Goal: Task Accomplishment & Management: Complete application form

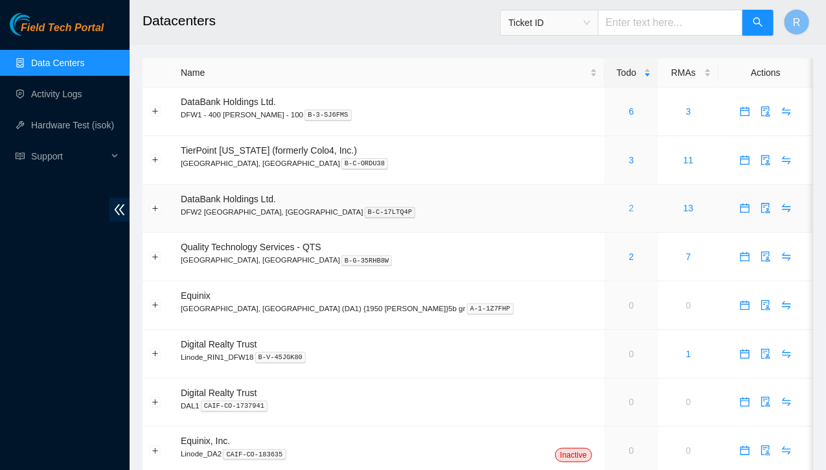
click at [629, 209] on link "2" at bounding box center [631, 208] width 5 height 10
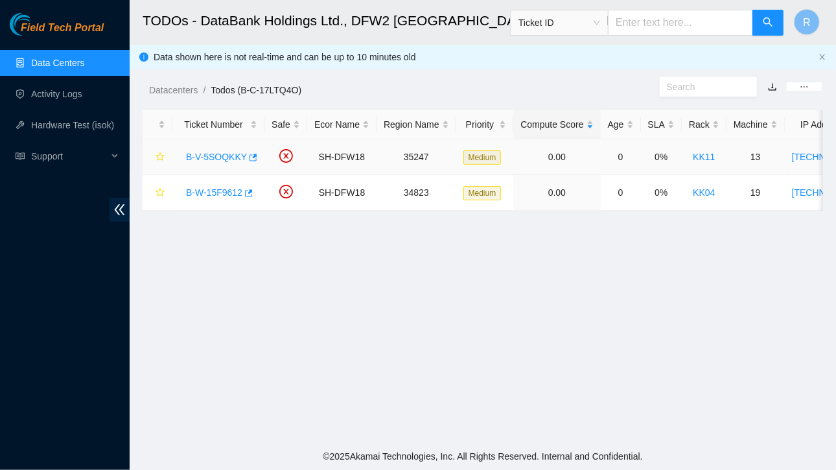
click at [224, 152] on link "B-V-5SOQKKY" at bounding box center [216, 157] width 61 height 10
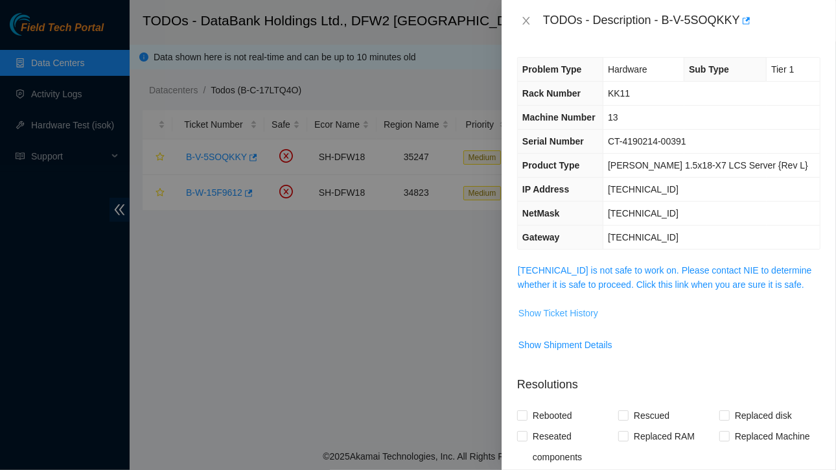
click at [548, 314] on span "Show Ticket History" at bounding box center [558, 313] width 80 height 14
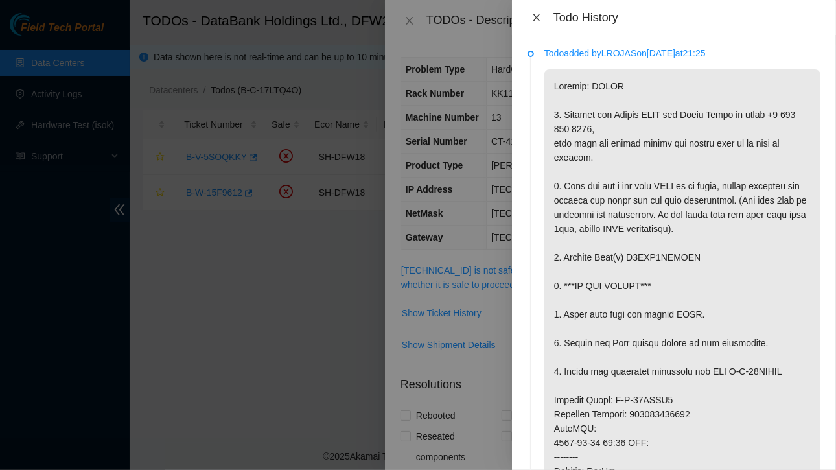
click at [537, 16] on icon "close" at bounding box center [536, 17] width 10 height 10
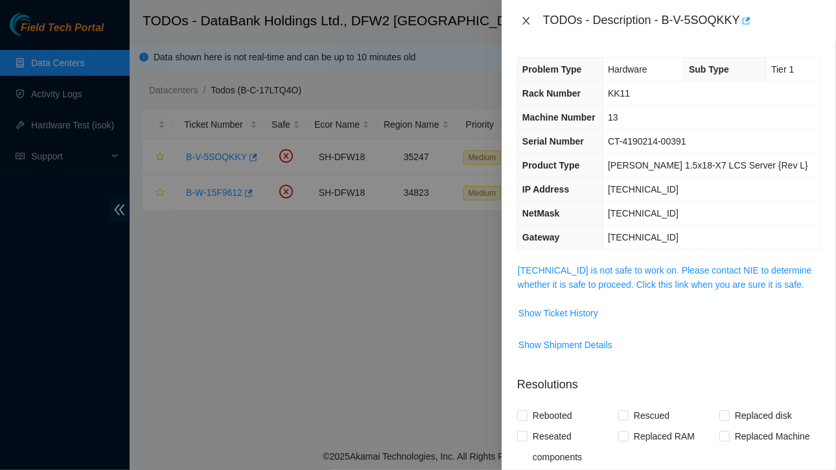
click at [528, 16] on icon "close" at bounding box center [526, 21] width 10 height 10
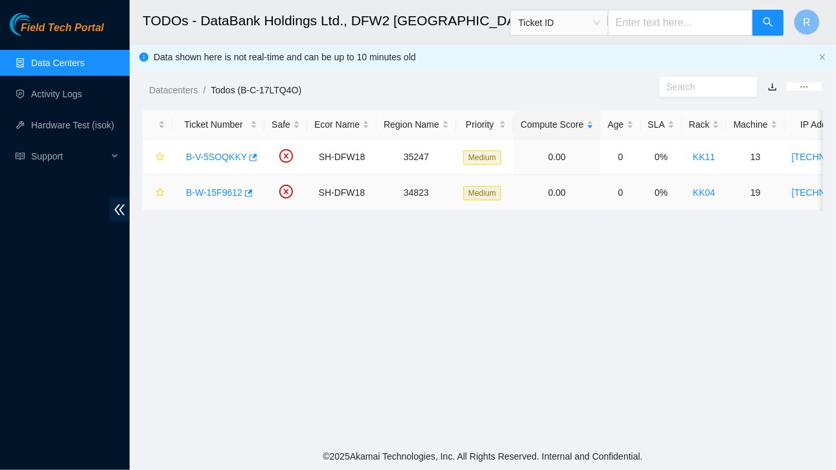
click at [229, 189] on link "B-W-15F9612" at bounding box center [214, 192] width 56 height 10
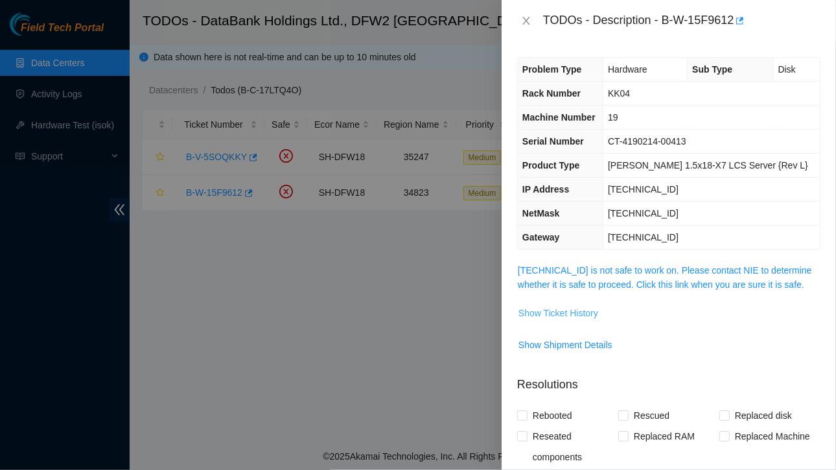
click at [569, 317] on span "Show Ticket History" at bounding box center [558, 313] width 80 height 14
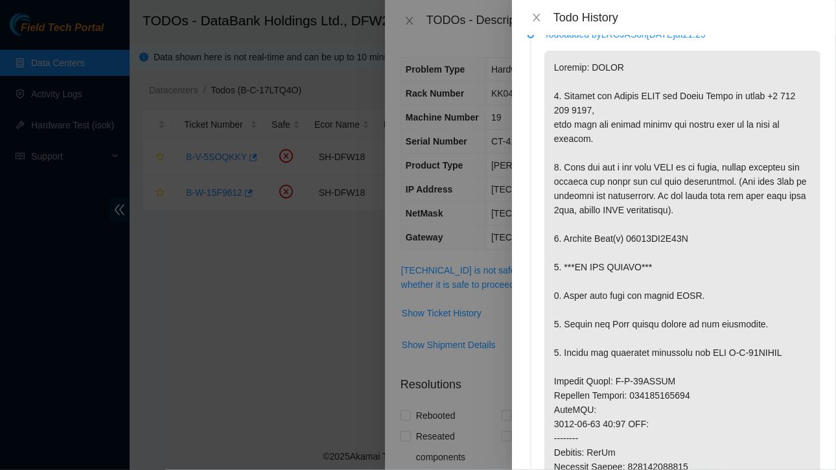
scroll to position [23, 0]
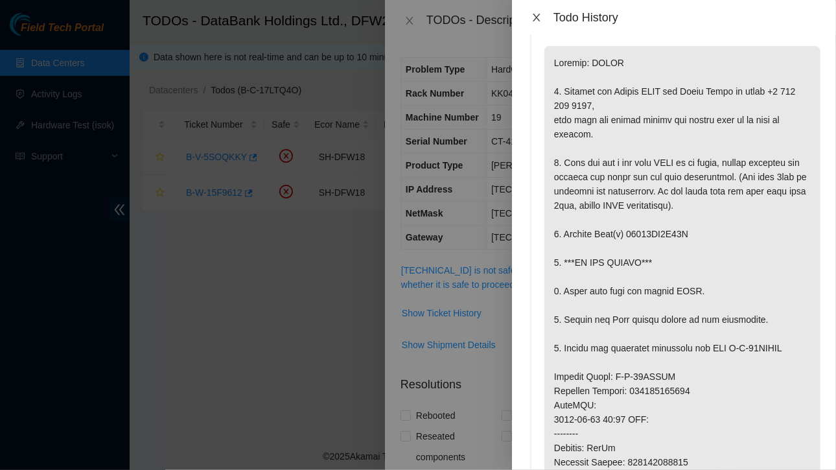
click at [537, 16] on icon "close" at bounding box center [536, 17] width 10 height 10
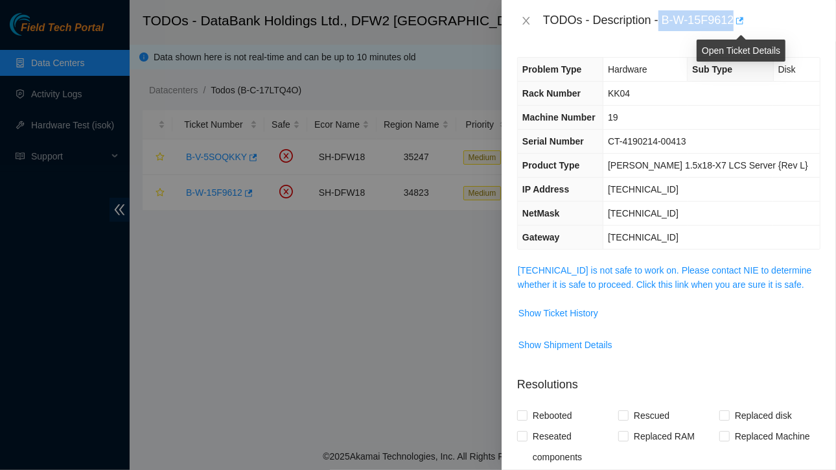
drag, startPoint x: 661, startPoint y: 18, endPoint x: 737, endPoint y: 25, distance: 76.1
click at [737, 25] on div "TODOs - Description - B-W-15F9612" at bounding box center [681, 20] width 277 height 21
copy div "B-W-15F9612"
click at [527, 23] on icon "close" at bounding box center [526, 21] width 10 height 10
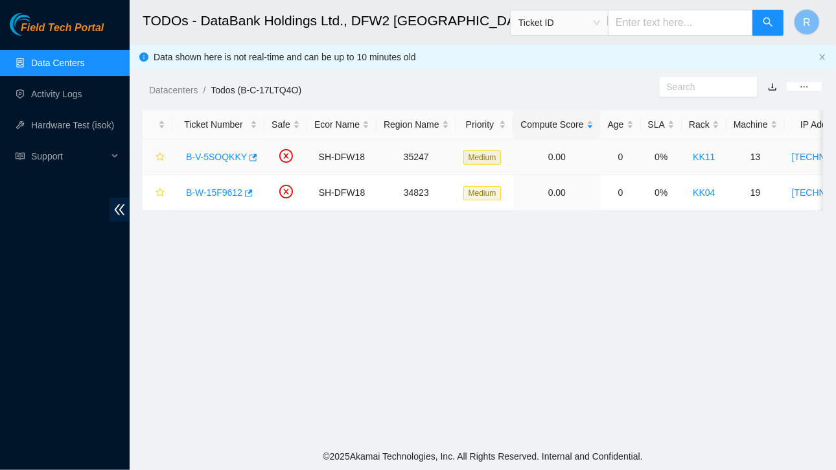
click at [228, 154] on link "B-V-5SOQKKY" at bounding box center [216, 157] width 61 height 10
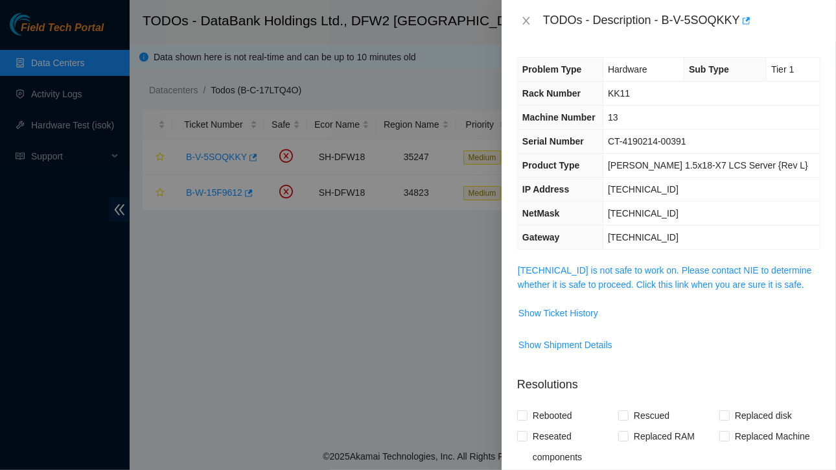
click at [700, 42] on div "Problem Type Hardware Sub Type Tier 1 Rack Number KK11 Machine Number 13 Serial…" at bounding box center [669, 255] width 334 height 428
drag, startPoint x: 663, startPoint y: 17, endPoint x: 739, endPoint y: 10, distance: 76.2
click at [739, 10] on div "TODOs - Description - B-V-5SOQKKY" at bounding box center [669, 20] width 334 height 41
copy div "B-V-5SOQKKY"
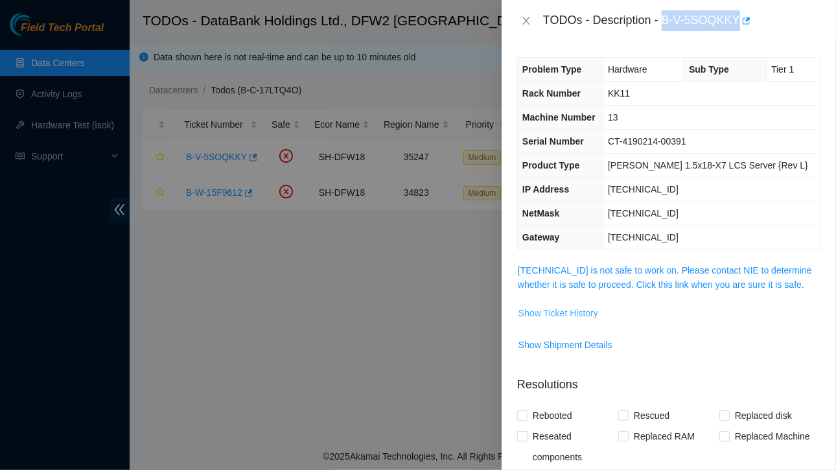
click at [574, 312] on span "Show Ticket History" at bounding box center [558, 313] width 80 height 14
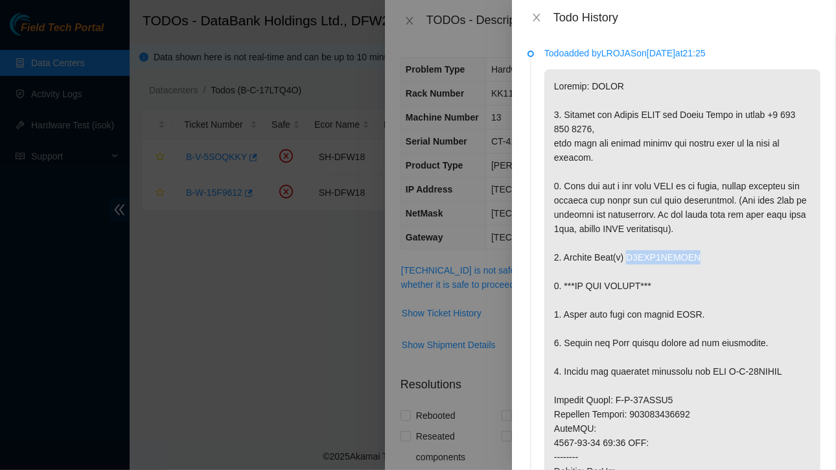
drag, startPoint x: 627, startPoint y: 303, endPoint x: 692, endPoint y: 298, distance: 65.6
click at [692, 298] on p at bounding box center [682, 421] width 276 height 704
copy p "Z5QHK1ASFJKA"
click at [700, 301] on p at bounding box center [682, 421] width 276 height 704
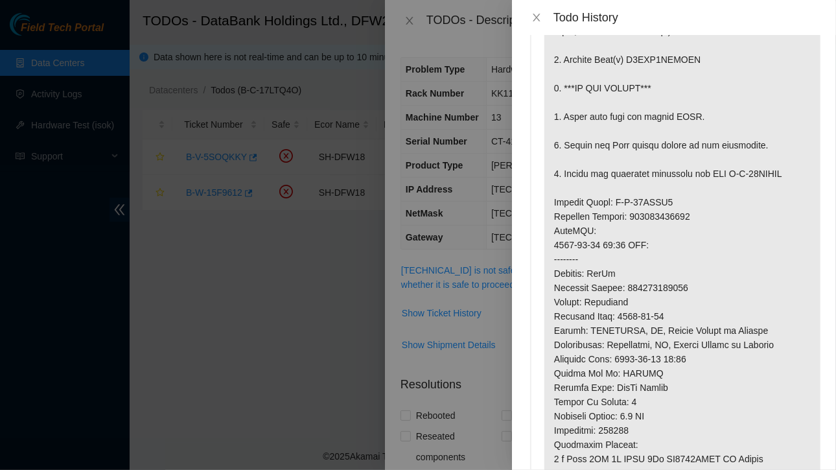
scroll to position [201, 0]
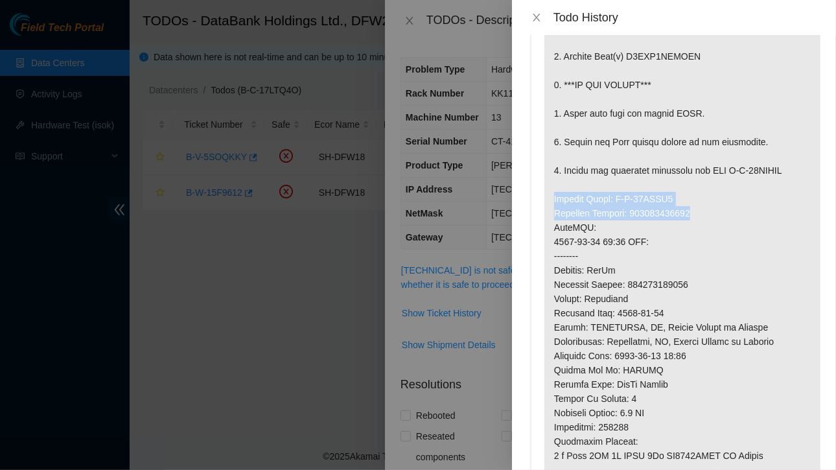
drag, startPoint x: 554, startPoint y: 239, endPoint x: 698, endPoint y: 259, distance: 145.2
click at [698, 259] on p at bounding box center [682, 220] width 276 height 704
copy p "Service Order: B-W-15GRFH9 Tracking Numbers: 463470049997"
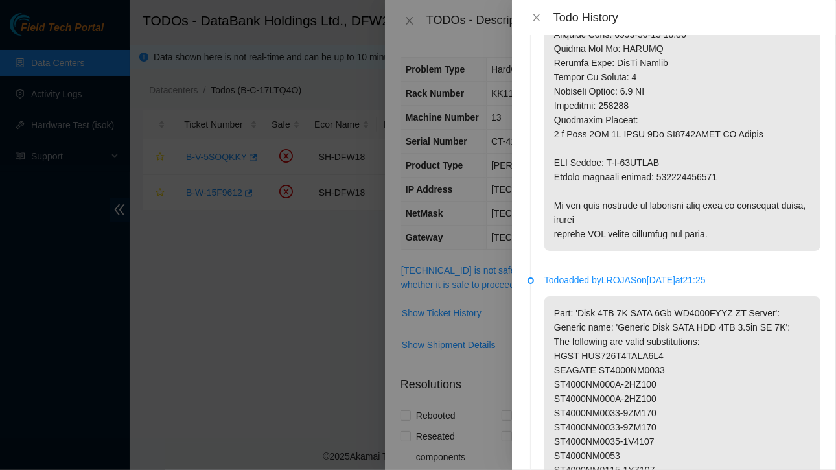
scroll to position [539, 0]
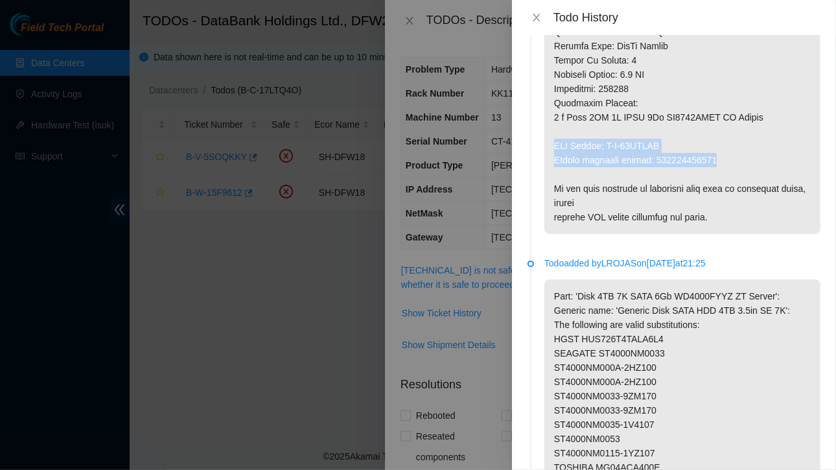
drag, startPoint x: 553, startPoint y: 188, endPoint x: 738, endPoint y: 209, distance: 186.5
copy p "RMA Return: B-W-15GRFHI Return tracking number: 463470050008"
click at [537, 21] on icon "close" at bounding box center [536, 17] width 10 height 10
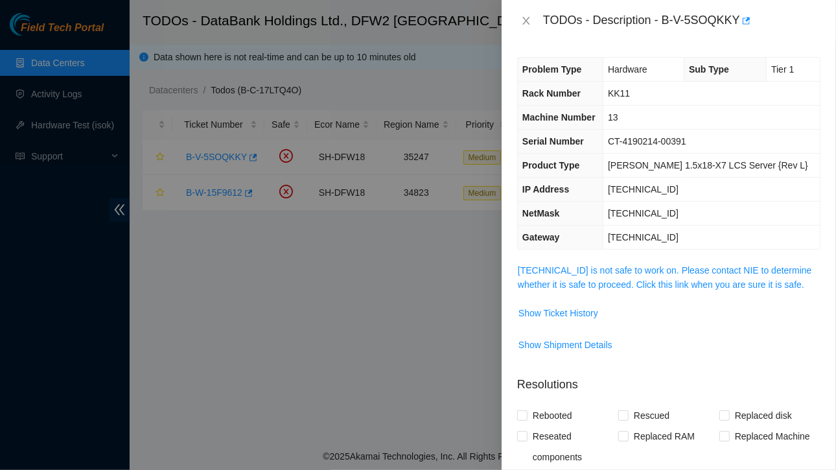
click at [528, 13] on div "TODOs - Description - B-V-5SOQKKY" at bounding box center [668, 20] width 303 height 21
click at [522, 25] on icon "close" at bounding box center [526, 21] width 10 height 10
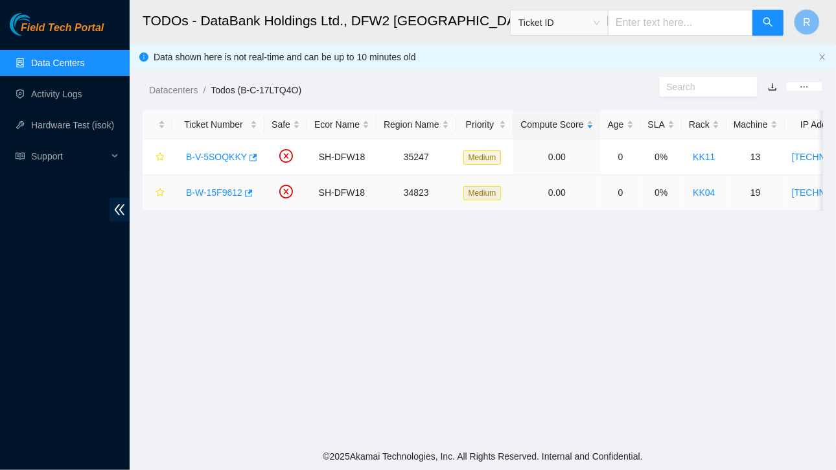
click at [227, 192] on link "B-W-15F9612" at bounding box center [214, 192] width 56 height 10
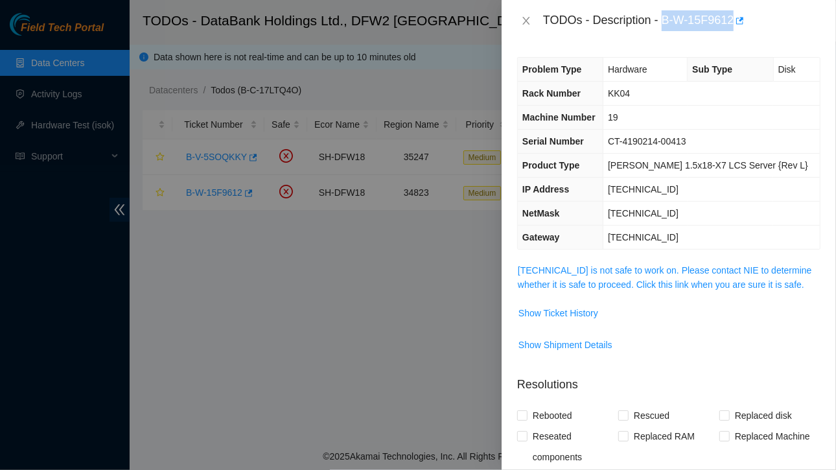
drag, startPoint x: 662, startPoint y: 18, endPoint x: 734, endPoint y: 25, distance: 72.2
click at [734, 25] on div "TODOs - Description - B-W-15F9612" at bounding box center [681, 20] width 277 height 21
copy div "B-W-15F9612"
click at [576, 309] on span "Show Ticket History" at bounding box center [558, 313] width 80 height 14
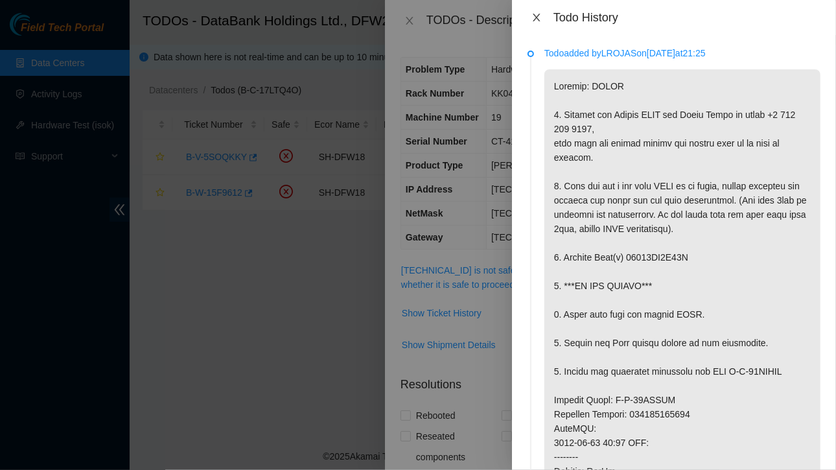
click at [537, 16] on icon "close" at bounding box center [536, 17] width 10 height 10
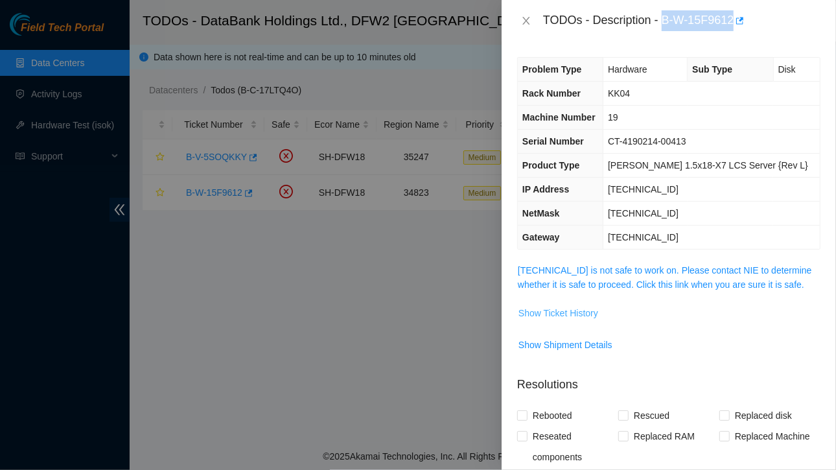
click at [561, 310] on span "Show Ticket History" at bounding box center [558, 313] width 80 height 14
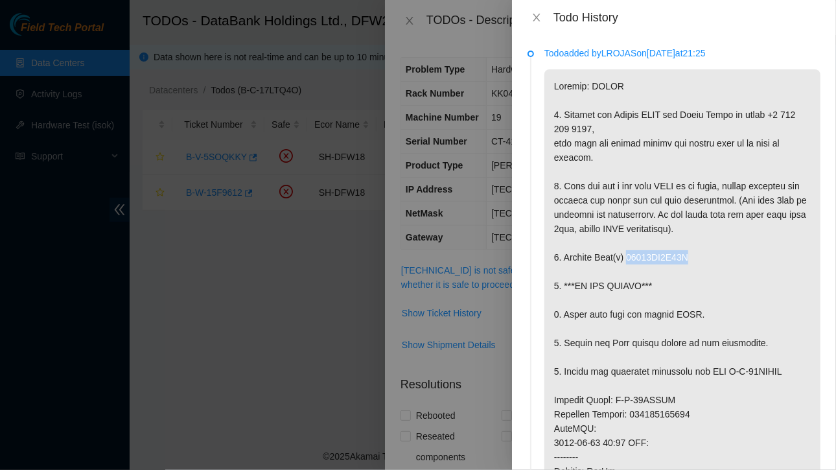
drag, startPoint x: 627, startPoint y: 299, endPoint x: 692, endPoint y: 305, distance: 64.5
click at [692, 305] on p at bounding box center [682, 421] width 276 height 704
copy p "18521FD9F99A"
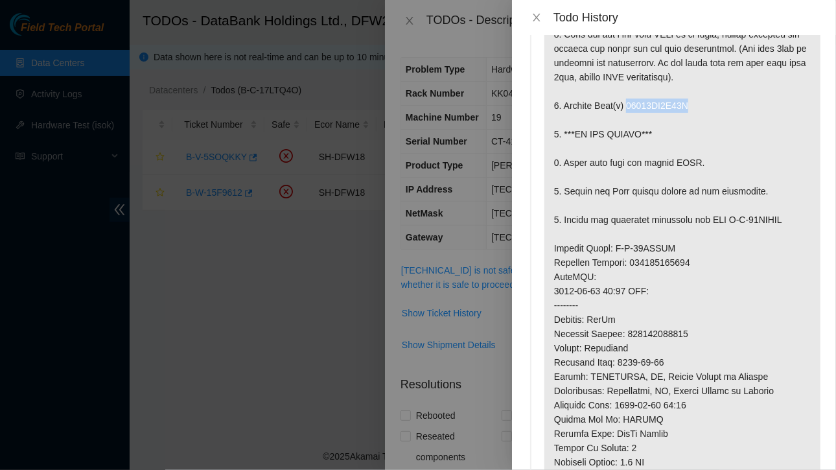
scroll to position [152, 0]
drag, startPoint x: 555, startPoint y: 291, endPoint x: 693, endPoint y: 299, distance: 138.3
click at [693, 299] on p at bounding box center [682, 270] width 276 height 704
copy p "Service Order: B-W-15GRFJH Tracking Numbers: 463470050030"
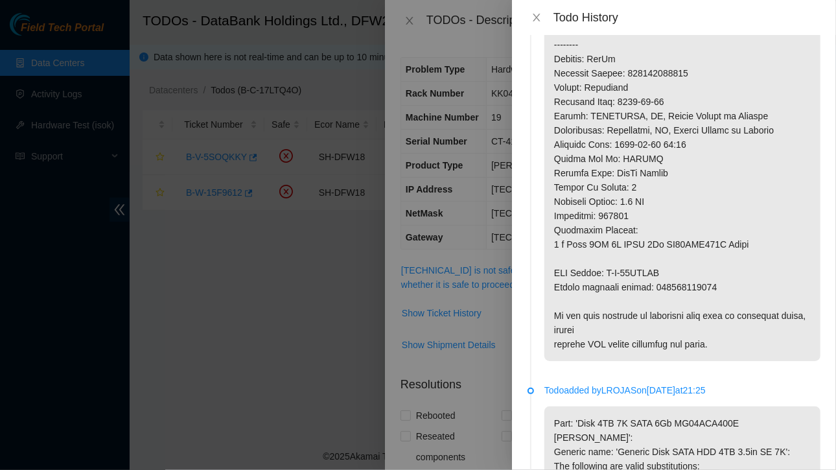
scroll to position [415, 0]
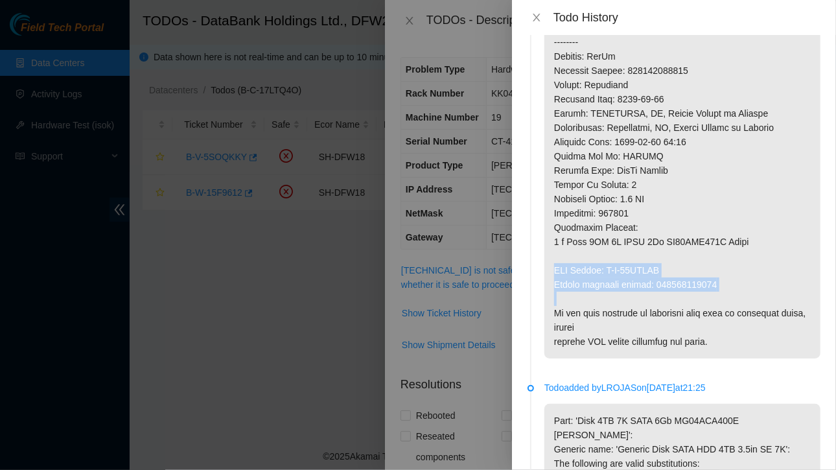
drag, startPoint x: 555, startPoint y: 310, endPoint x: 732, endPoint y: 340, distance: 180.2
click at [732, 340] on p at bounding box center [682, 7] width 276 height 704
copy p "RMA Return: B-W-15GRFJQ Return tracking number: 463470050041"
click at [708, 245] on p at bounding box center [682, 7] width 276 height 704
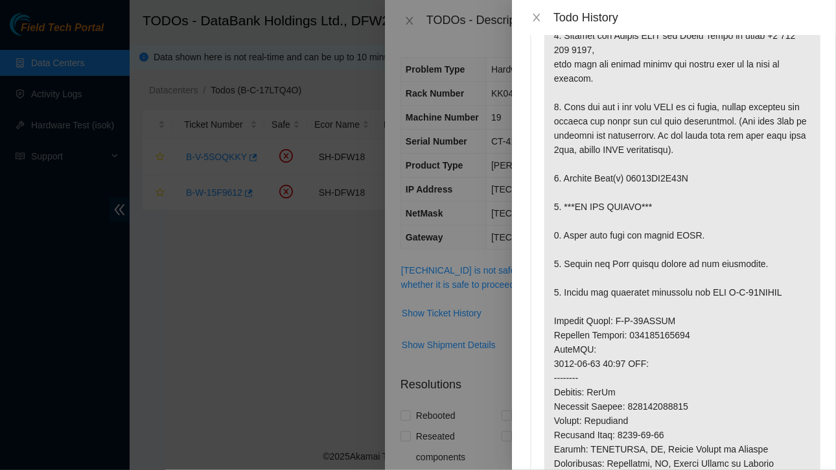
scroll to position [0, 0]
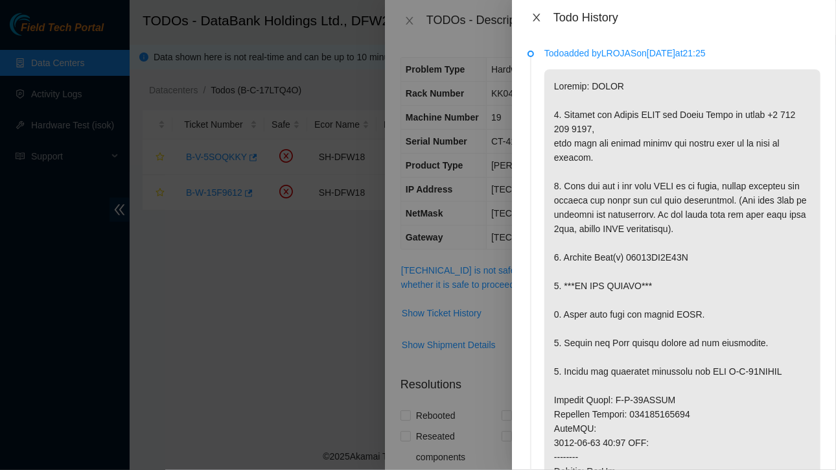
click at [535, 14] on icon "close" at bounding box center [536, 17] width 10 height 10
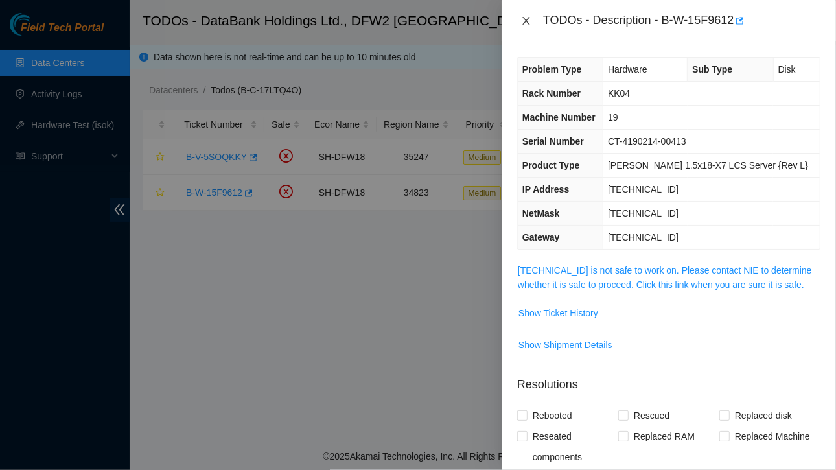
click at [528, 16] on icon "close" at bounding box center [526, 21] width 10 height 10
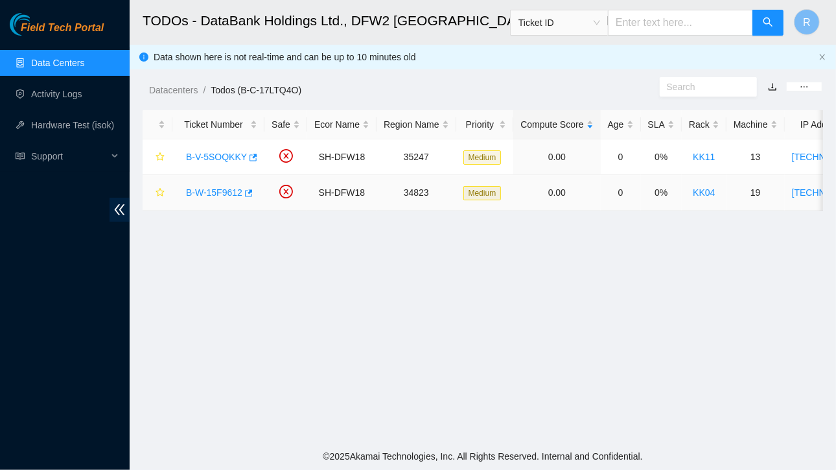
click at [221, 192] on link "B-W-15F9612" at bounding box center [214, 192] width 56 height 10
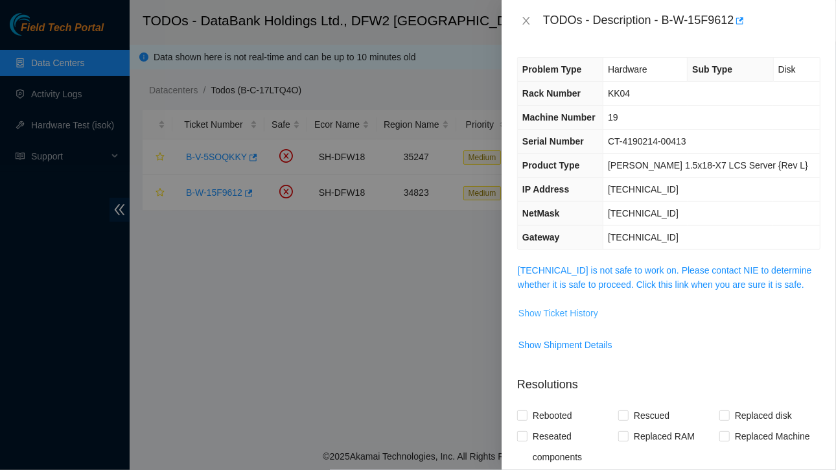
click at [557, 318] on button "Show Ticket History" at bounding box center [558, 313] width 81 height 21
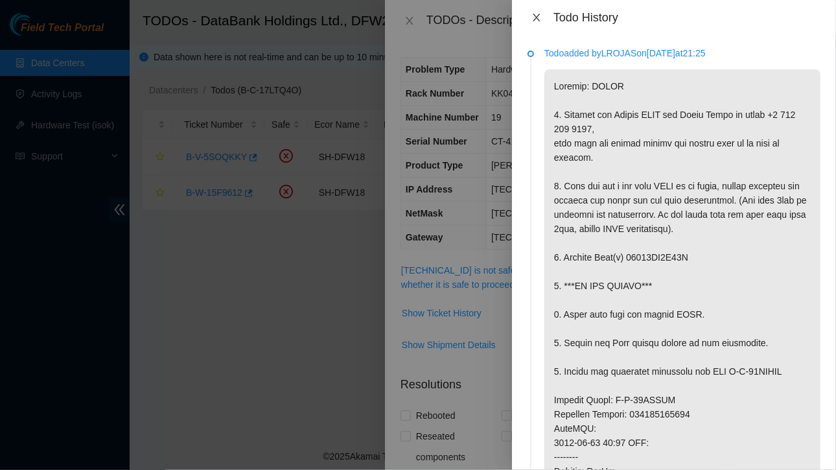
click at [540, 17] on icon "close" at bounding box center [536, 17] width 10 height 10
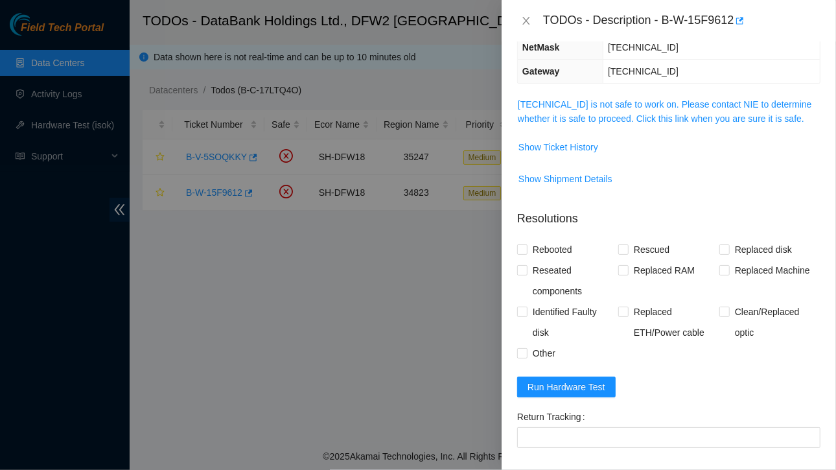
scroll to position [176, 0]
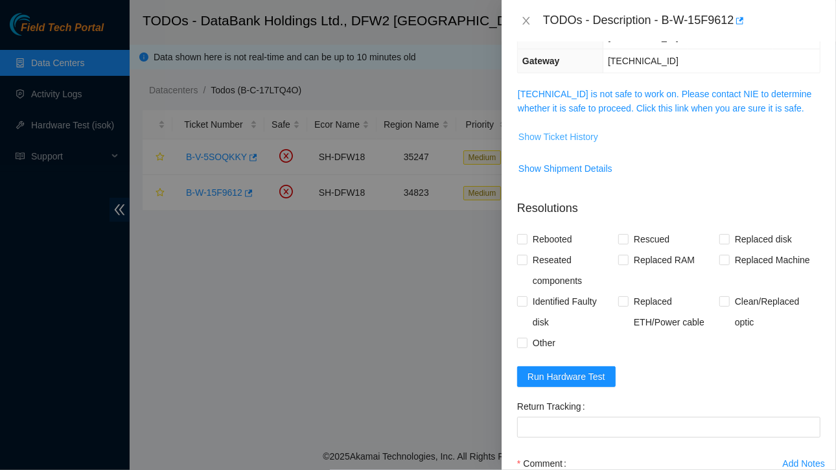
click at [563, 133] on span "Show Ticket History" at bounding box center [558, 137] width 80 height 14
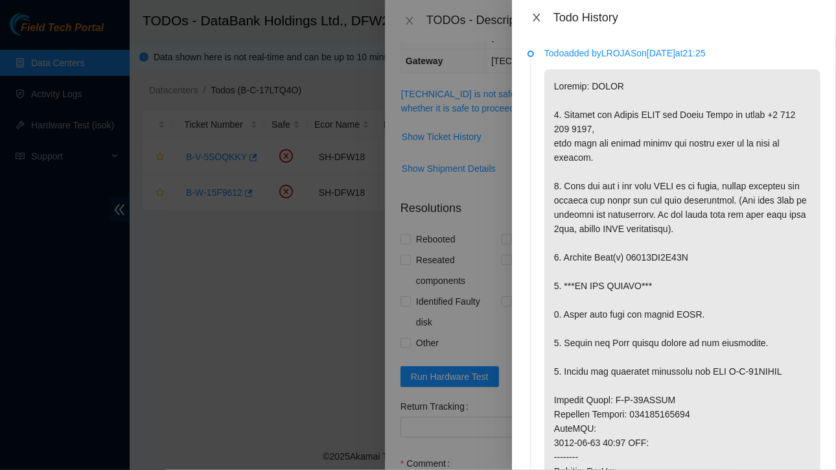
click at [541, 20] on icon "close" at bounding box center [536, 17] width 10 height 10
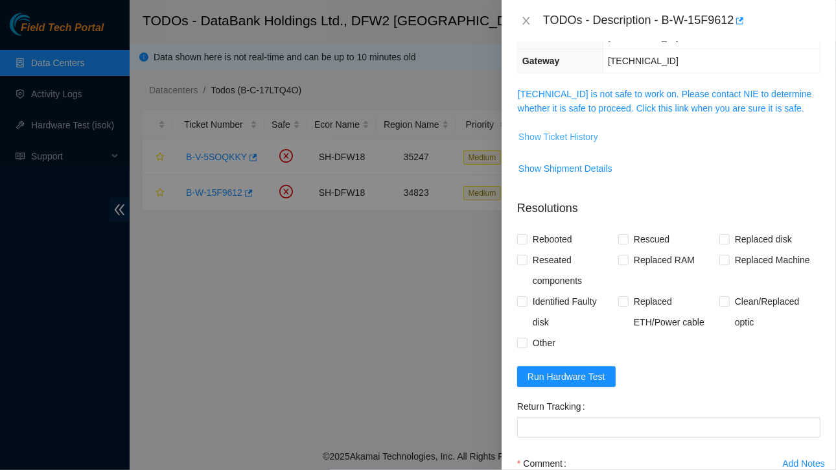
click at [574, 132] on span "Show Ticket History" at bounding box center [558, 137] width 80 height 14
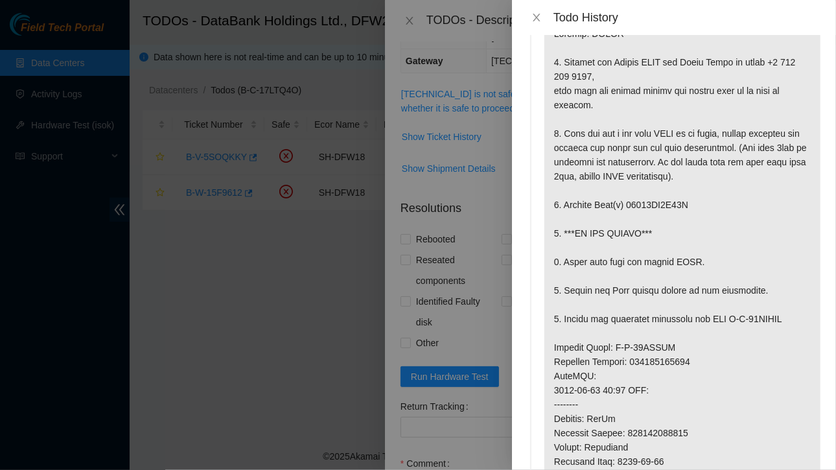
scroll to position [8, 0]
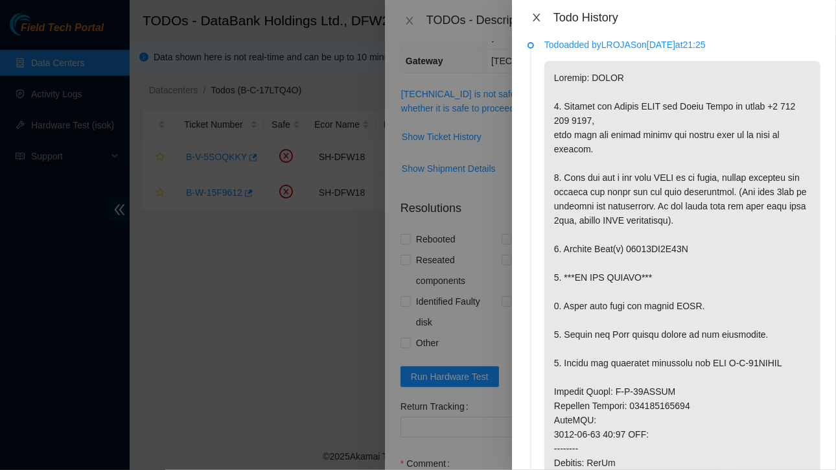
click at [540, 23] on button "Close" at bounding box center [537, 18] width 18 height 12
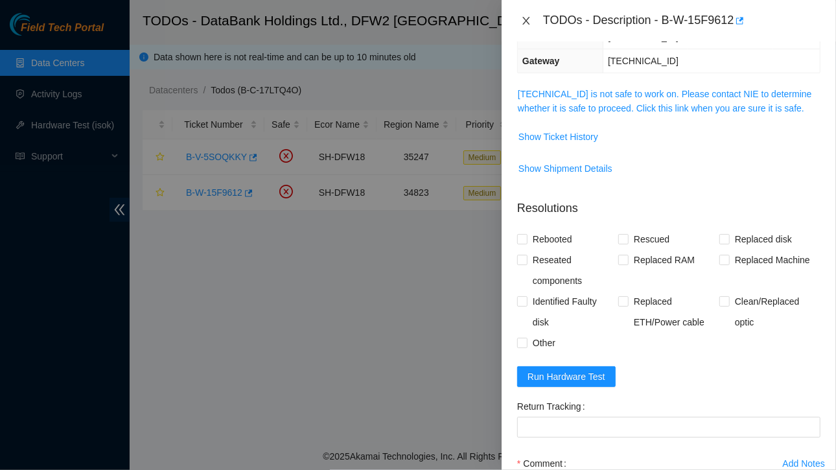
click at [529, 20] on icon "close" at bounding box center [526, 21] width 10 height 10
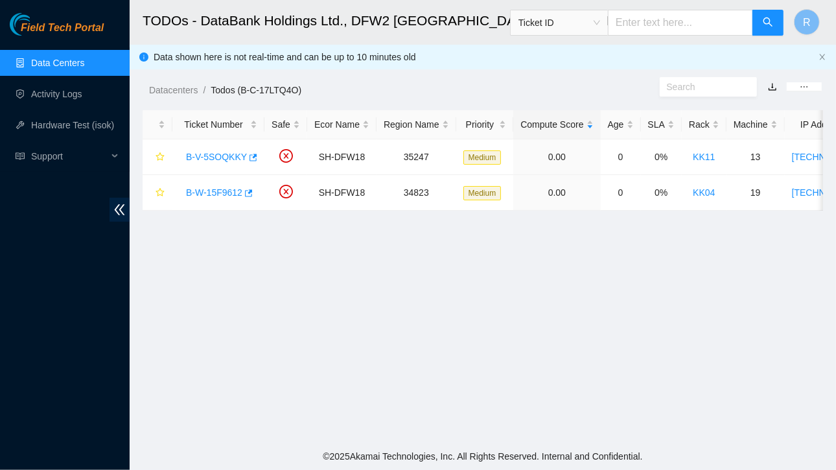
scroll to position [218, 0]
click at [224, 191] on link "B-W-15F9612" at bounding box center [214, 192] width 56 height 10
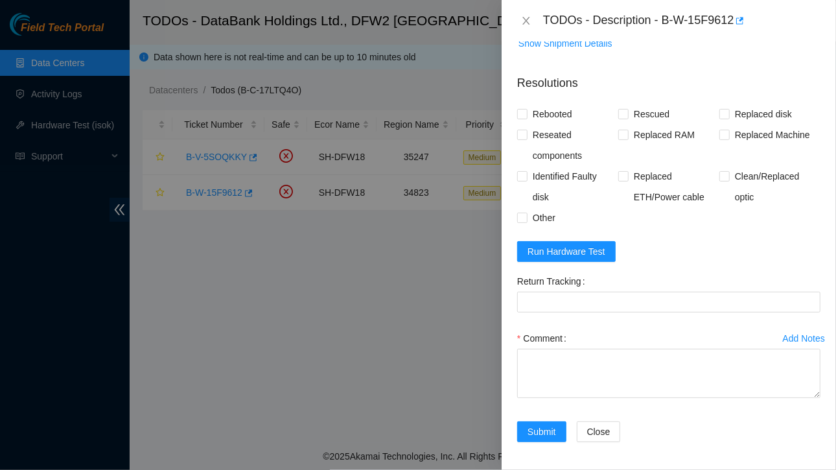
scroll to position [0, 0]
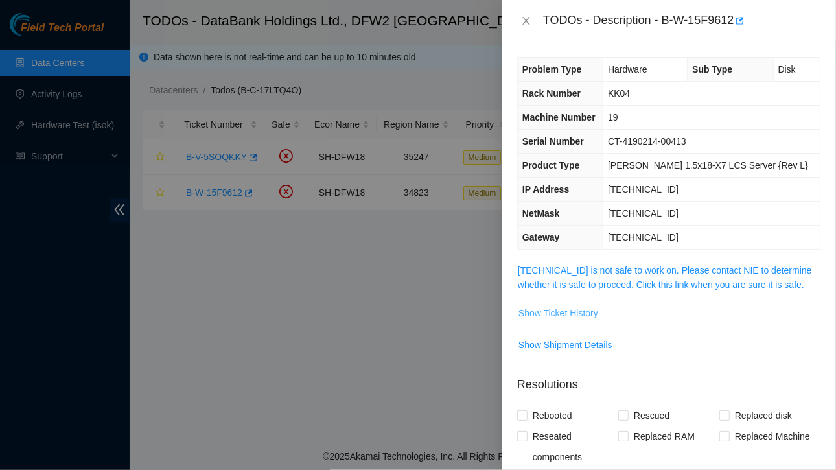
click at [568, 310] on span "Show Ticket History" at bounding box center [558, 313] width 80 height 14
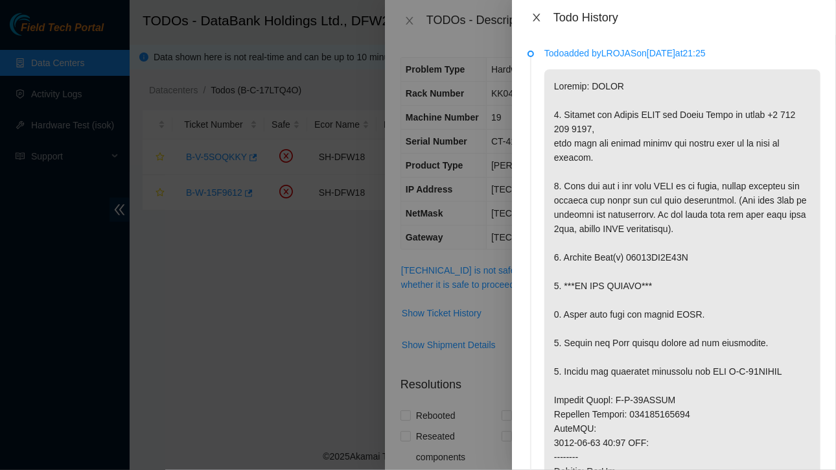
click at [537, 14] on icon "close" at bounding box center [536, 17] width 10 height 10
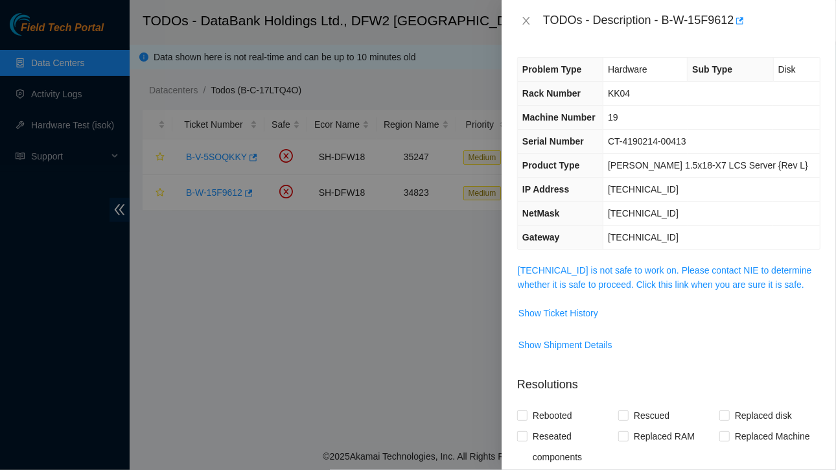
drag, startPoint x: 521, startPoint y: 17, endPoint x: 395, endPoint y: 246, distance: 261.1
click at [395, 246] on div at bounding box center [418, 235] width 836 height 470
click at [530, 18] on icon "close" at bounding box center [526, 21] width 10 height 10
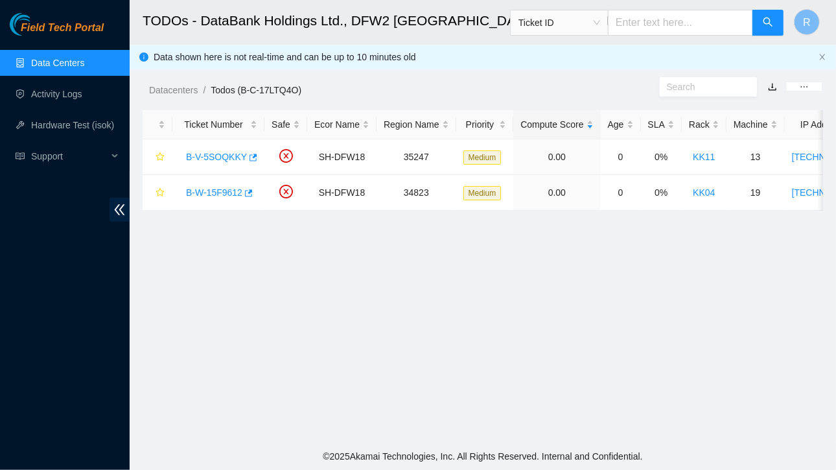
click at [63, 63] on link "Data Centers" at bounding box center [57, 63] width 53 height 10
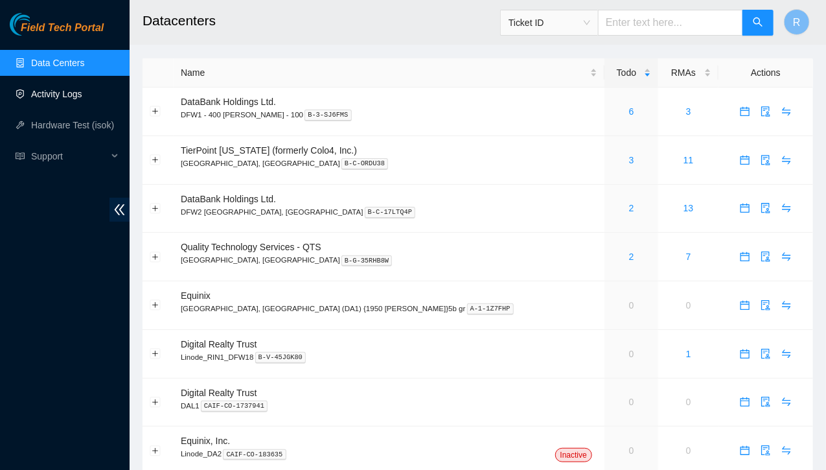
click at [58, 97] on link "Activity Logs" at bounding box center [56, 94] width 51 height 10
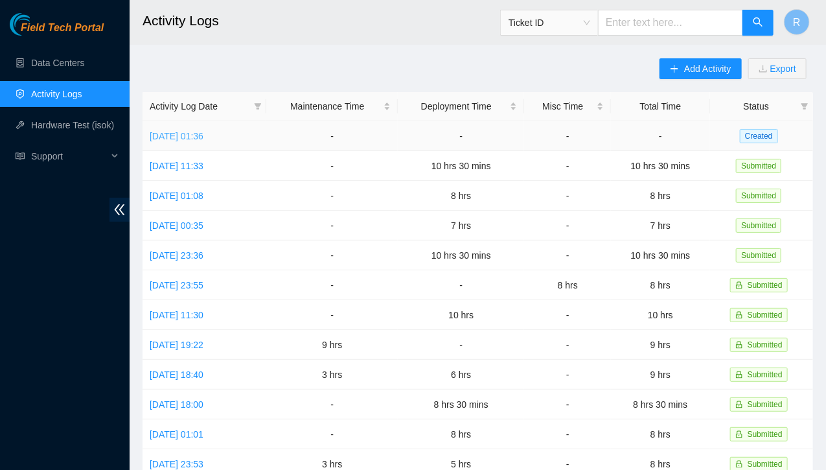
click at [204, 134] on link "[DATE] 01:36" at bounding box center [177, 136] width 54 height 10
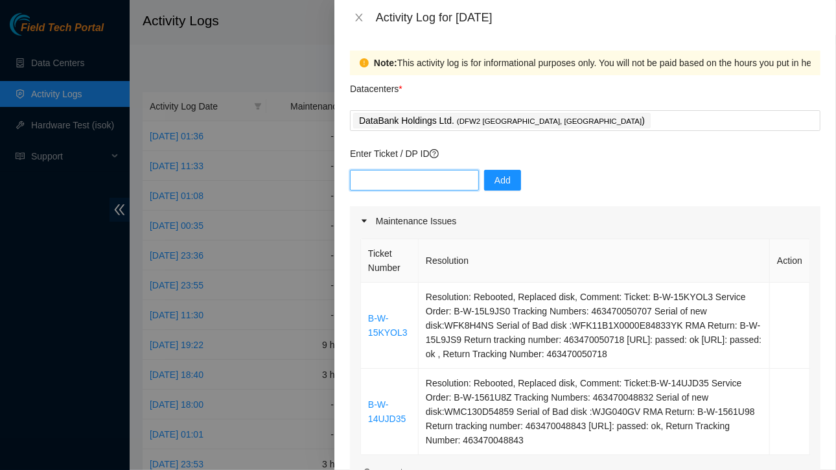
click at [415, 185] on input "text" at bounding box center [414, 180] width 129 height 21
type input "DP83579"
drag, startPoint x: 496, startPoint y: 178, endPoint x: 489, endPoint y: 176, distance: 7.4
click at [494, 176] on span "Add" at bounding box center [502, 180] width 16 height 14
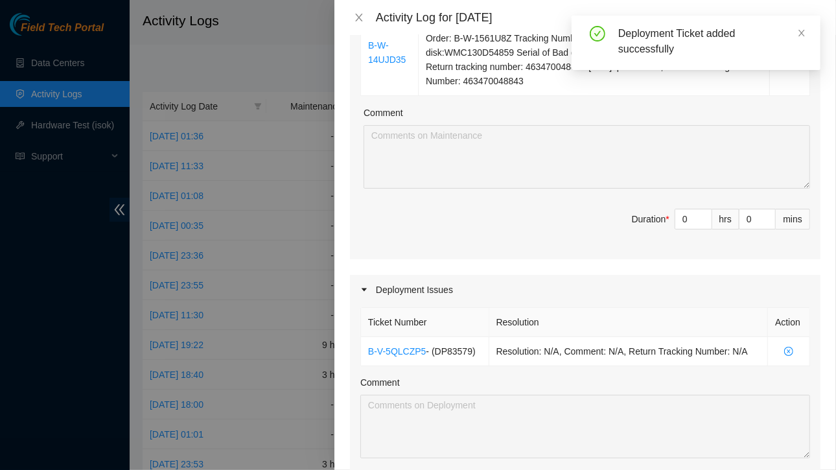
scroll to position [368, 0]
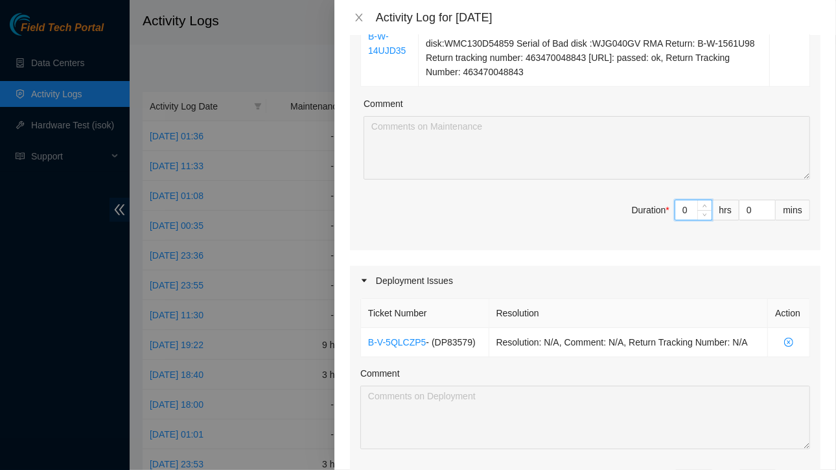
click at [677, 208] on input "0" at bounding box center [693, 209] width 36 height 19
type input "1"
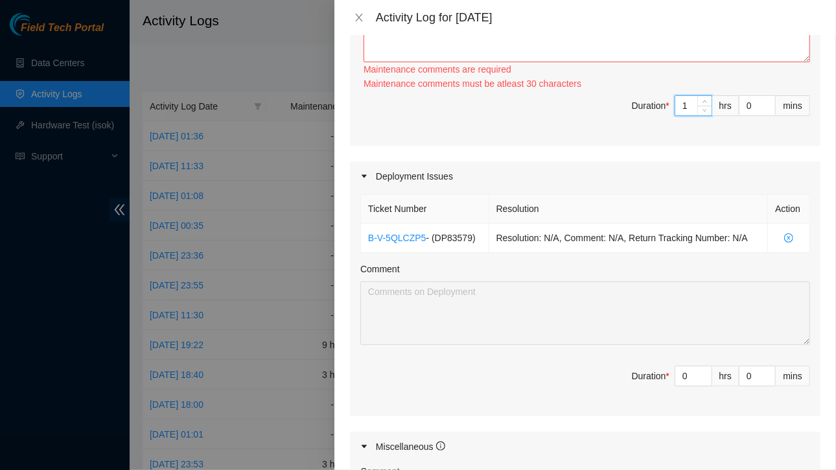
scroll to position [486, 0]
type input "1"
click at [681, 375] on input "0" at bounding box center [693, 375] width 36 height 19
type input "7"
type input "8"
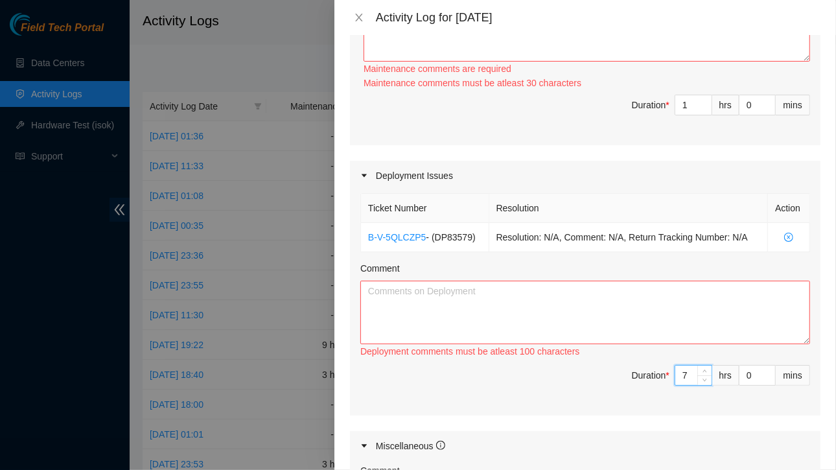
type input "7"
click at [555, 303] on textarea "Comment" at bounding box center [585, 313] width 450 height 64
paste textarea "Hi Vural, No problem. Update ([DATE]): Rack KH05 has been completed. The new fi…"
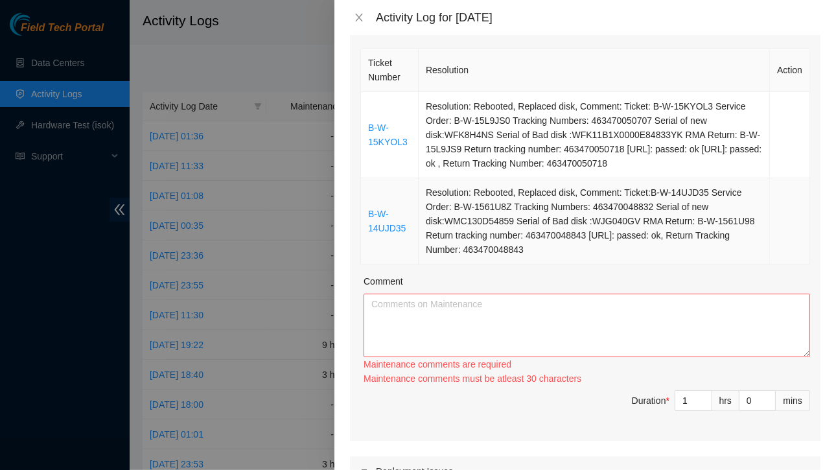
scroll to position [188, 0]
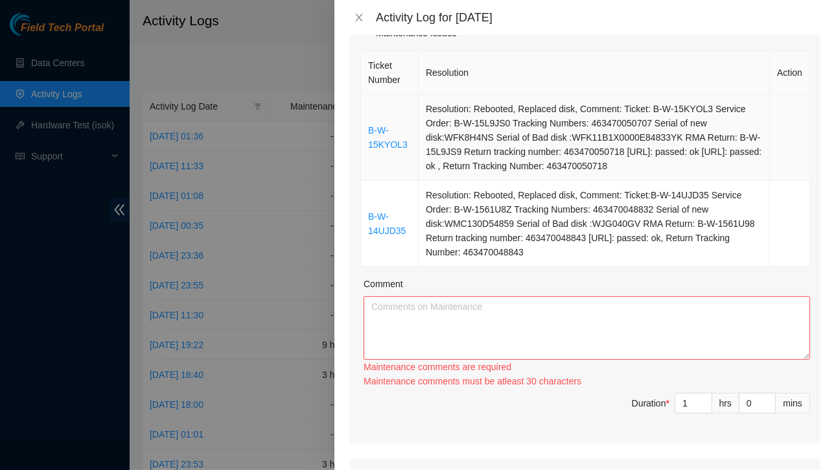
type textarea "Hi Vural, No problem. Update ([DATE]): Rack KH05 has been completed. The new fi…"
drag, startPoint x: 369, startPoint y: 95, endPoint x: 553, endPoint y: 246, distance: 237.6
click at [553, 246] on tbody "B-W-15KYOL3 Resolution: Rebooted, Replaced disk, Comment: Ticket: B-W-15KYOL3 S…" at bounding box center [585, 181] width 449 height 172
click at [452, 322] on textarea "Comment" at bounding box center [587, 328] width 447 height 64
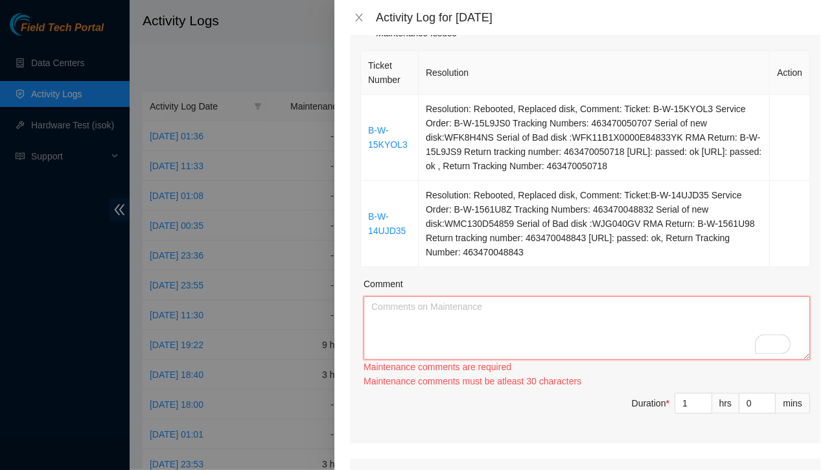
paste textarea "B-W-15KYOL3 Resolution: Rebooted, Replaced disk, Comment: Ticket: B-W-15KYOL3 S…"
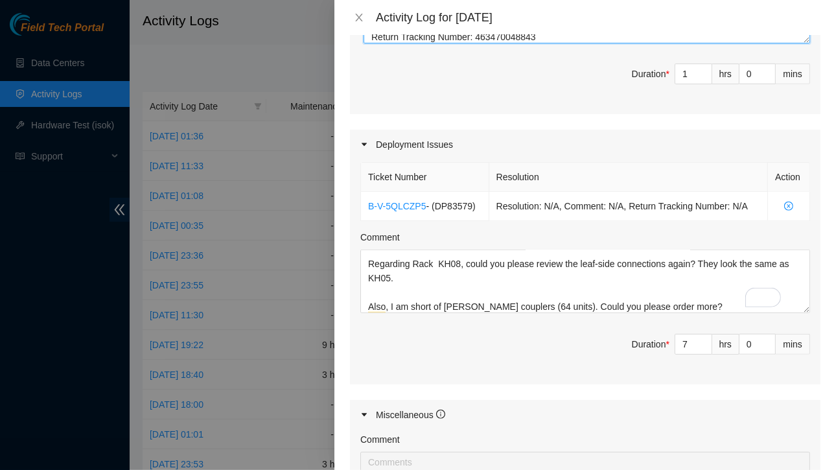
scroll to position [0, 0]
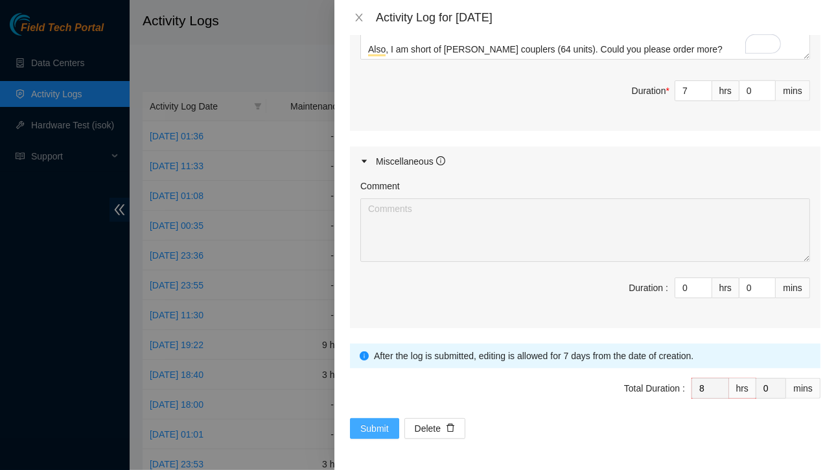
type textarea "B-W-15KYOL3 Resolution: Rebooted, Replaced disk, Comment: Ticket: B-W-15KYOL3 S…"
click at [369, 421] on span "Submit" at bounding box center [374, 428] width 29 height 14
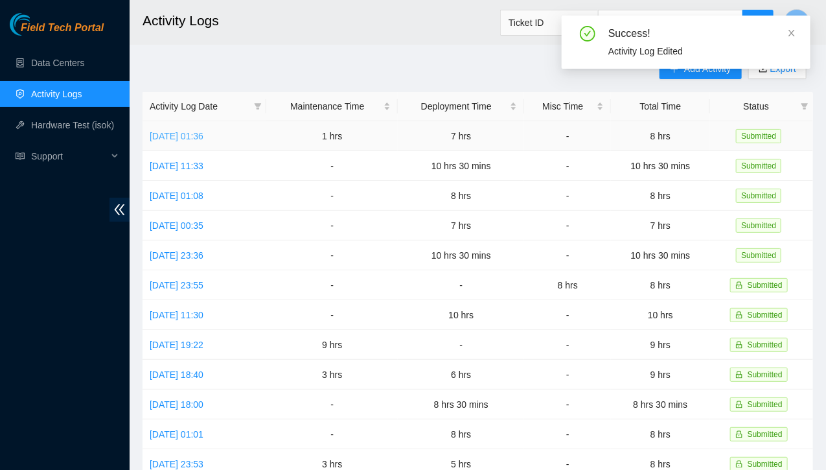
click at [204, 131] on link "[DATE] 01:36" at bounding box center [177, 136] width 54 height 10
